Goal: Task Accomplishment & Management: Manage account settings

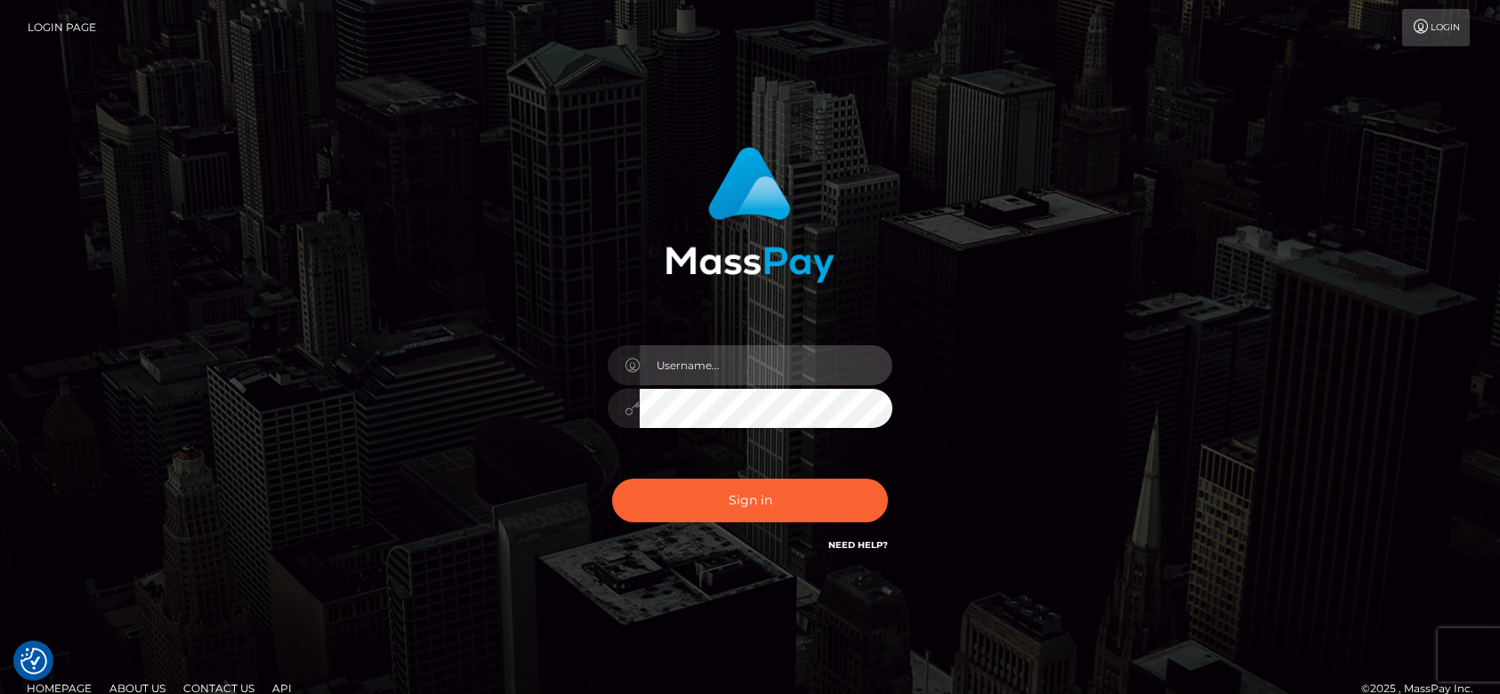
type input "fr.es"
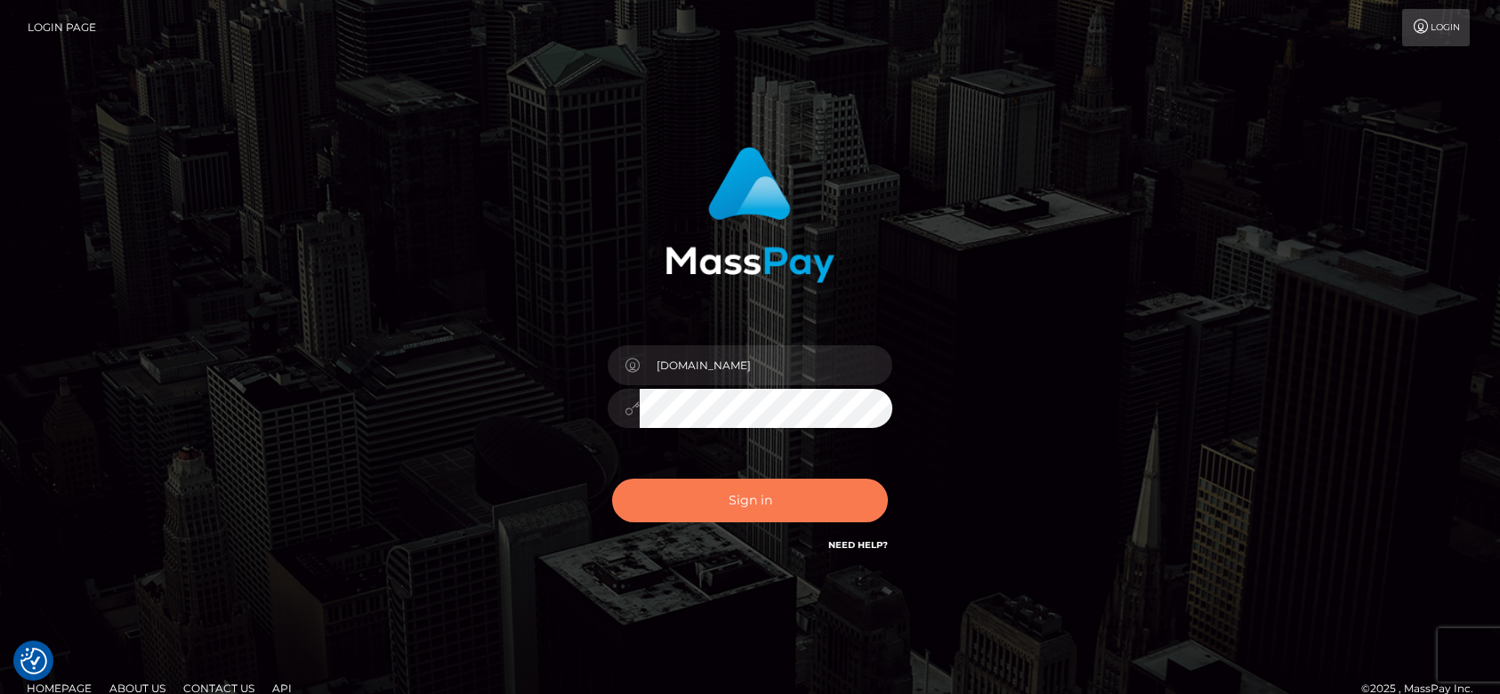
click at [719, 487] on button "Sign in" at bounding box center [750, 501] width 276 height 44
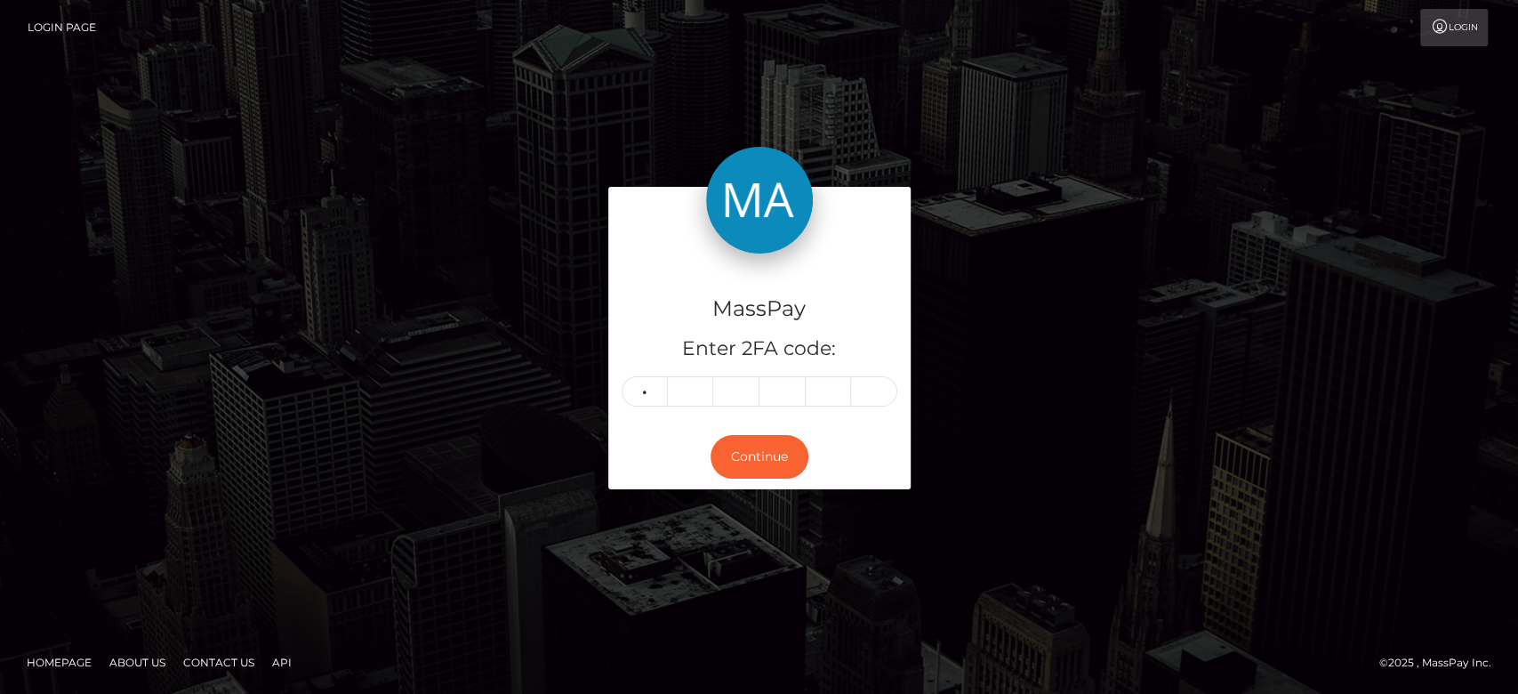
type input "9"
type input "5"
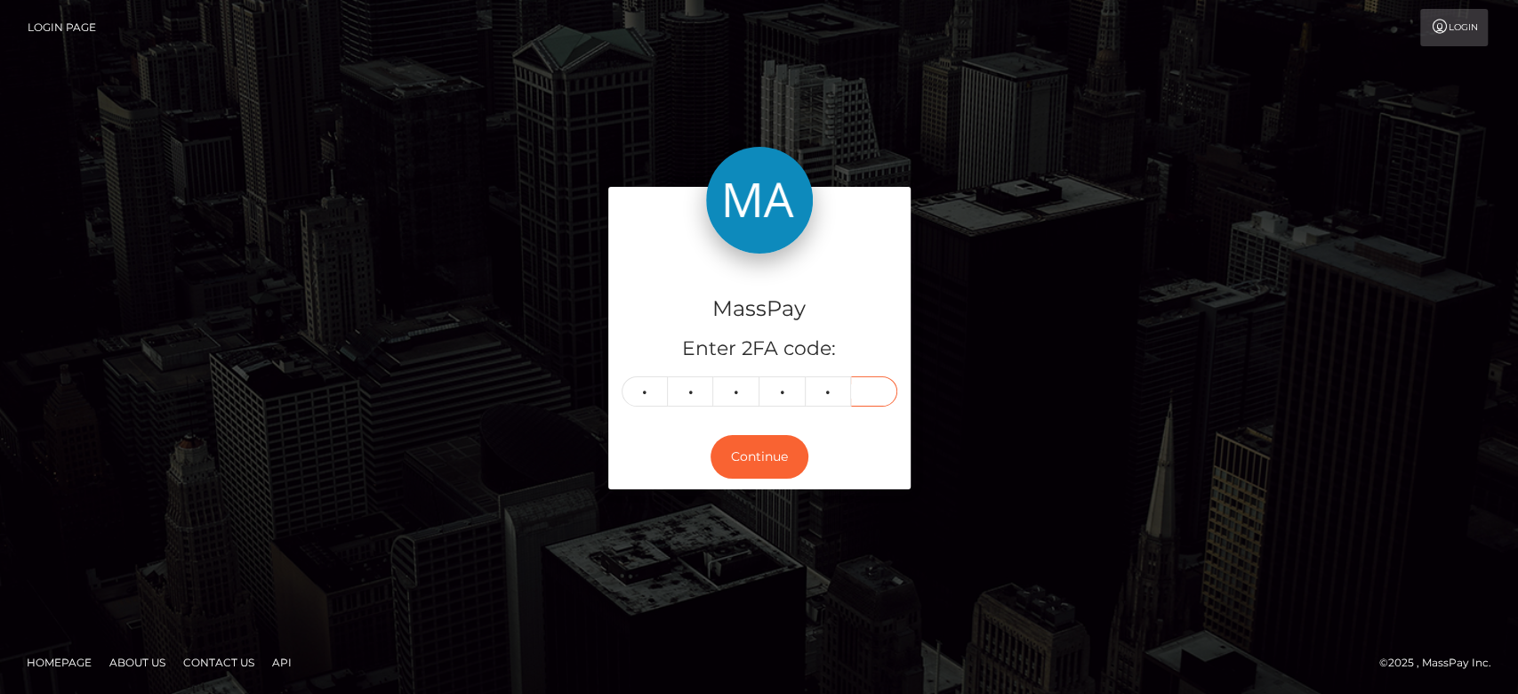
type input "8"
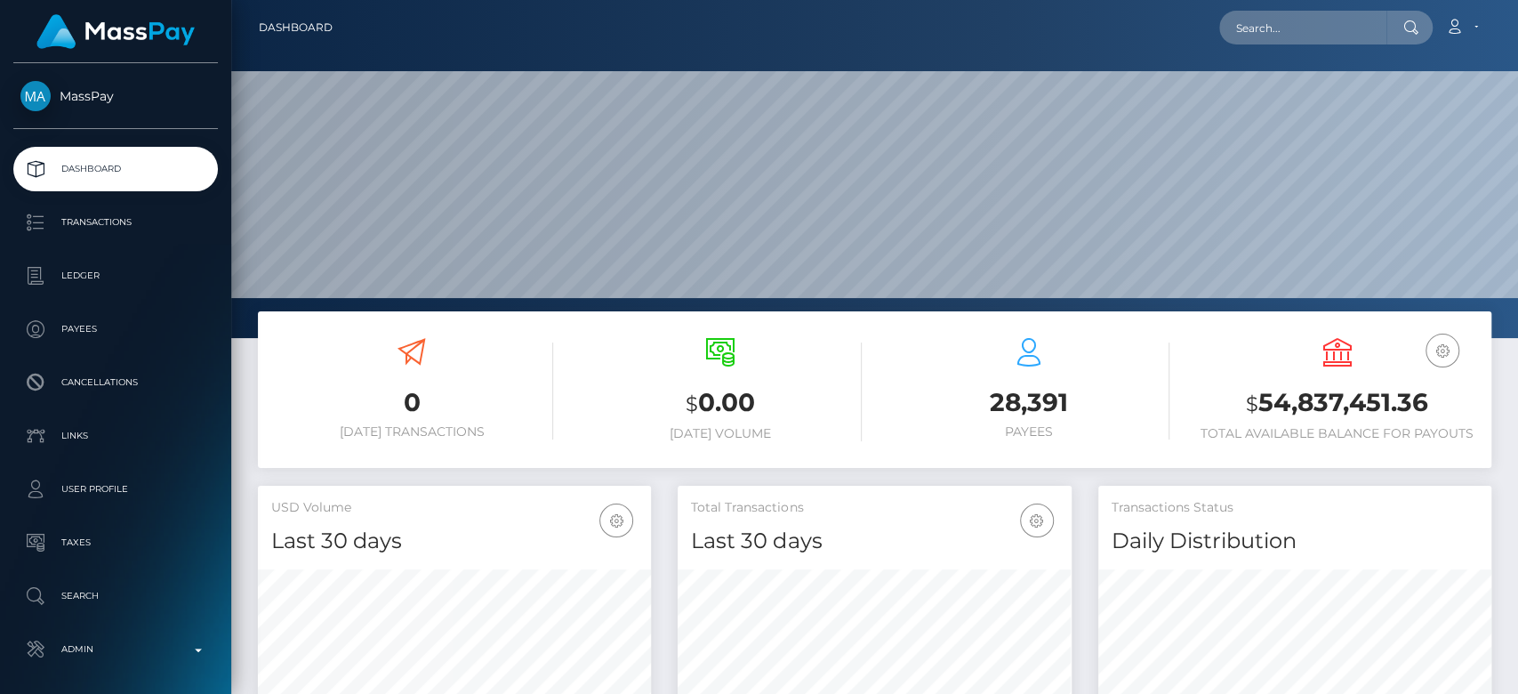
scroll to position [314, 393]
